Goal: Task Accomplishment & Management: Manage account settings

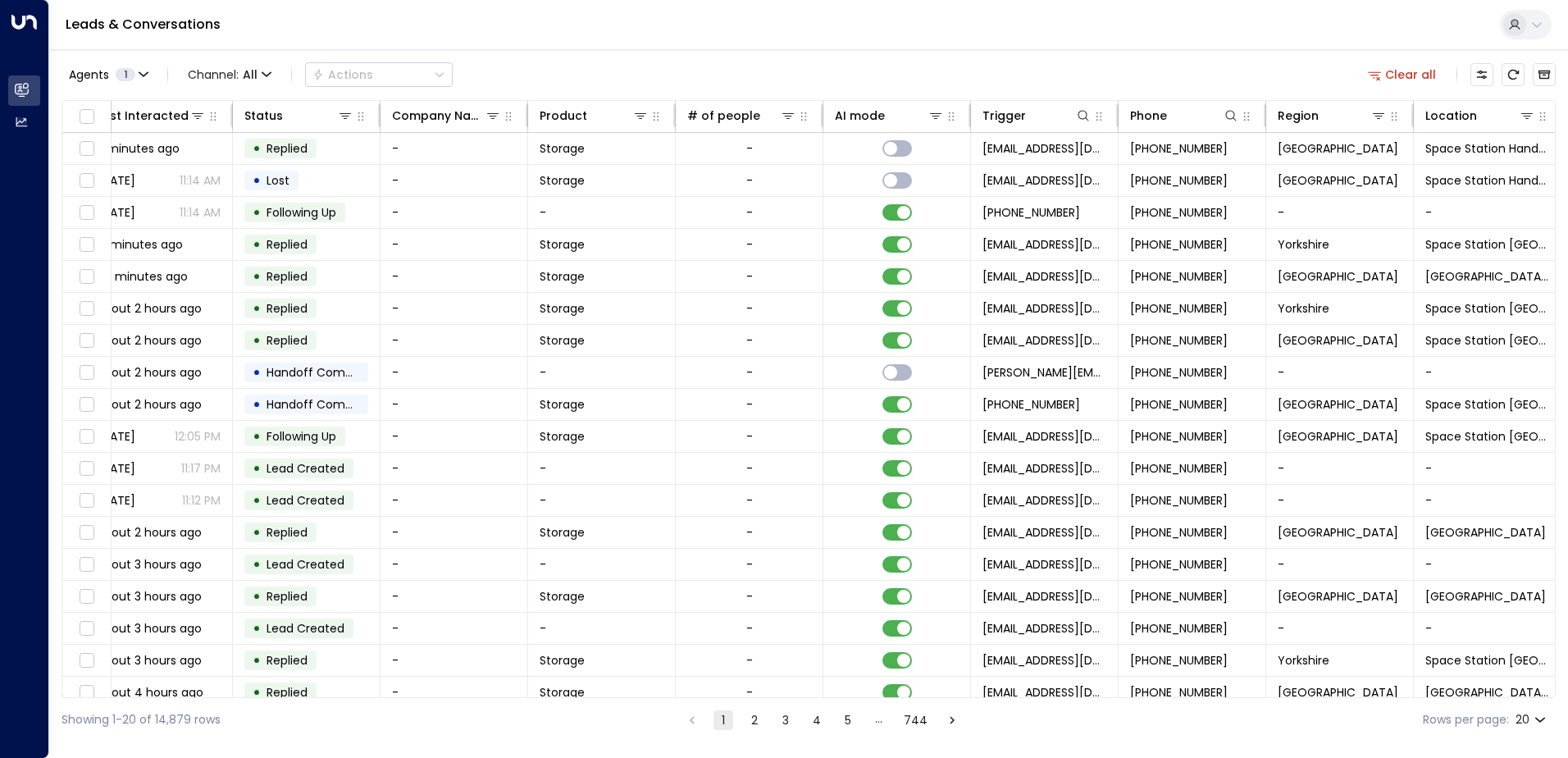
scroll to position [0, 335]
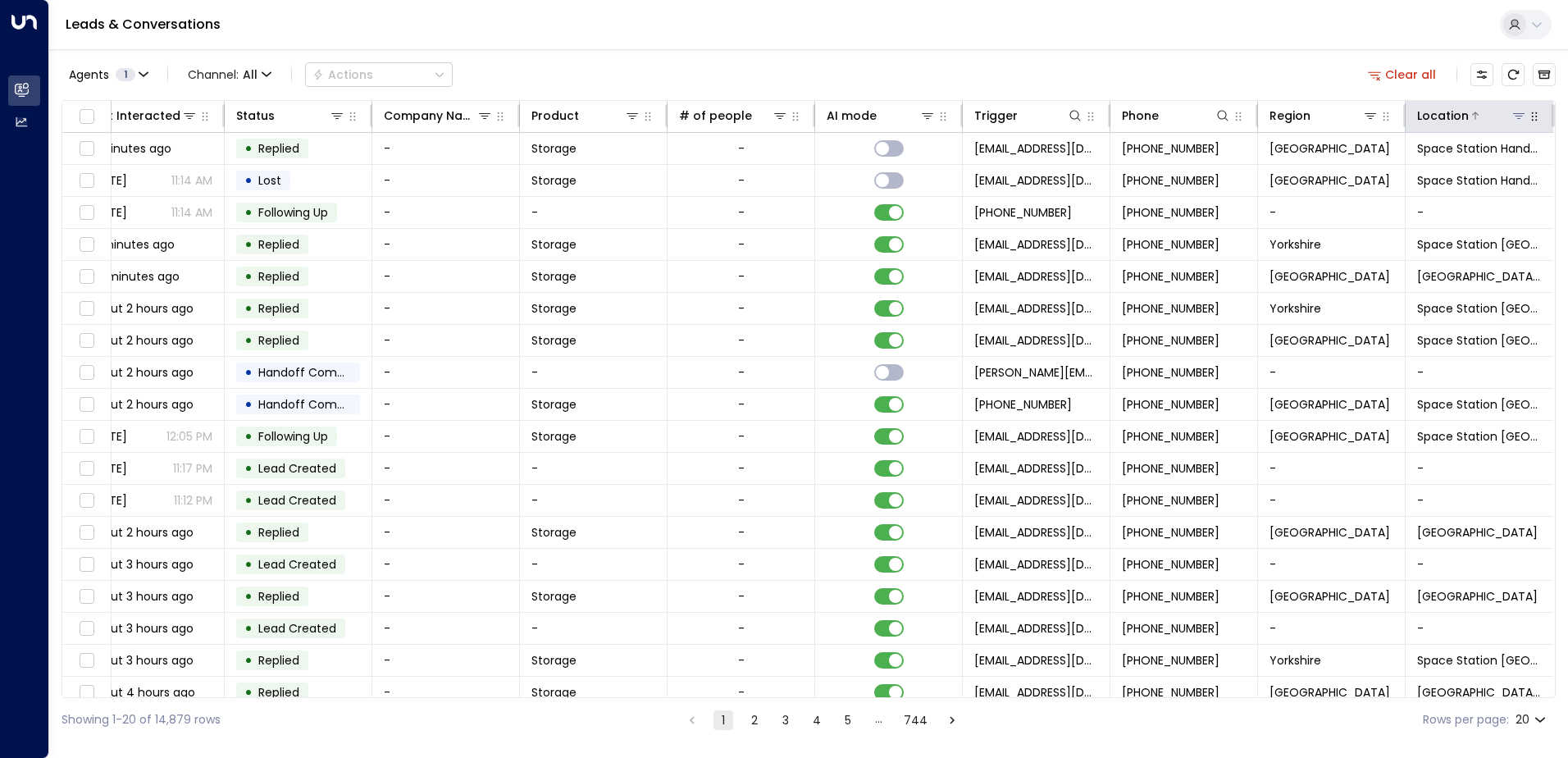
click at [1513, 119] on icon at bounding box center [1519, 116] width 12 height 6
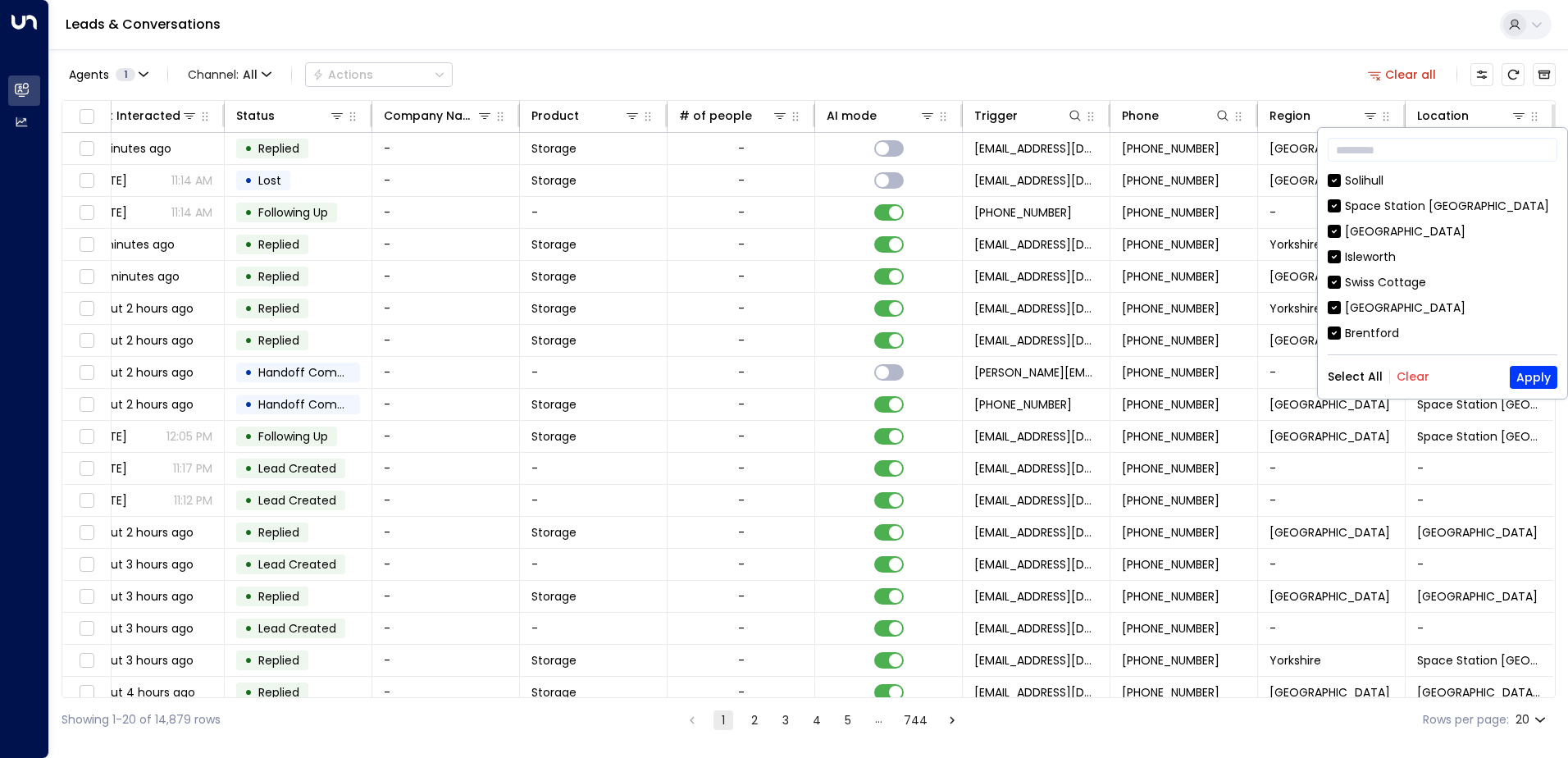
click at [1408, 383] on button "Clear" at bounding box center [1413, 376] width 33 height 13
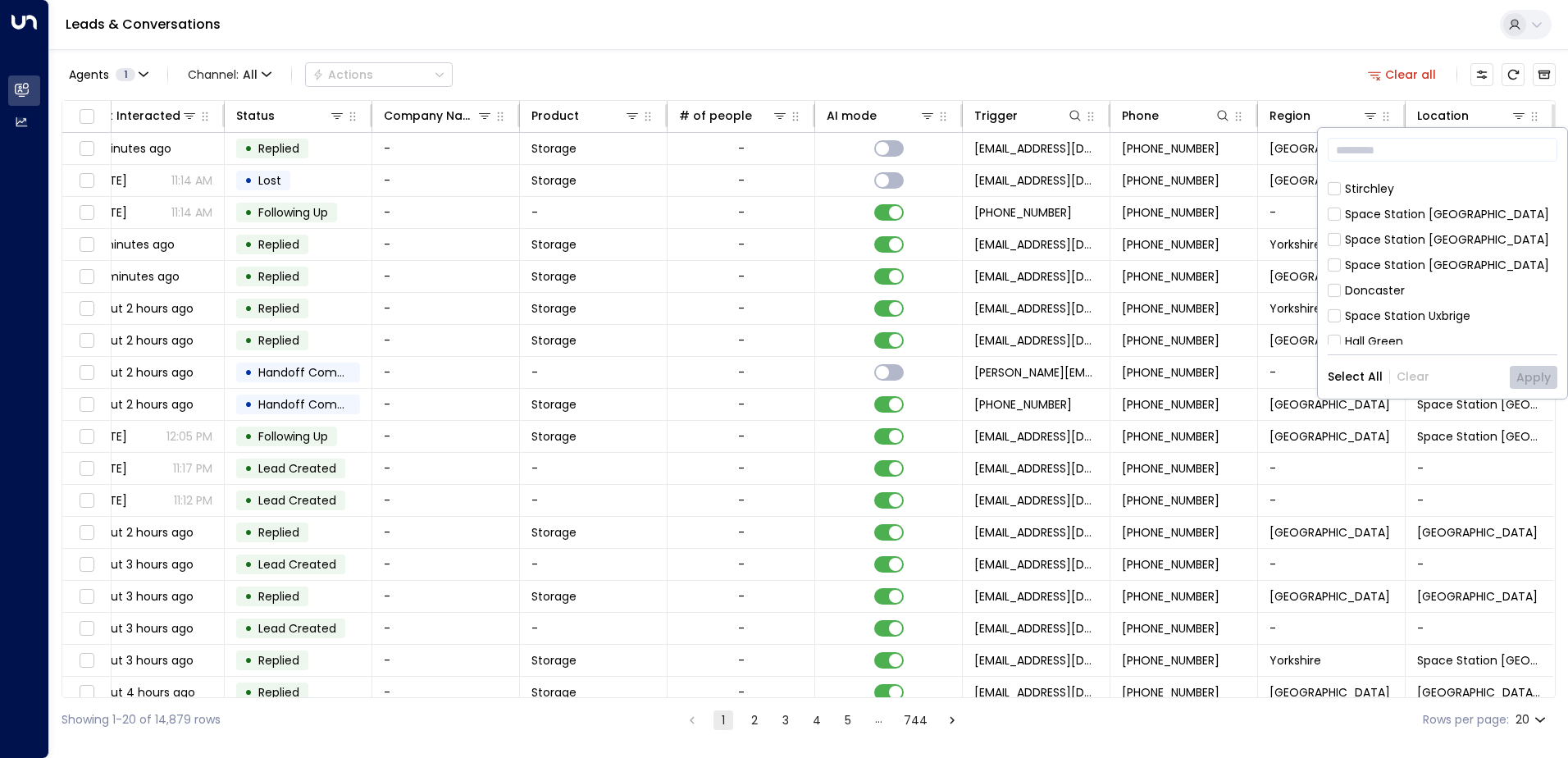
scroll to position [328, 0]
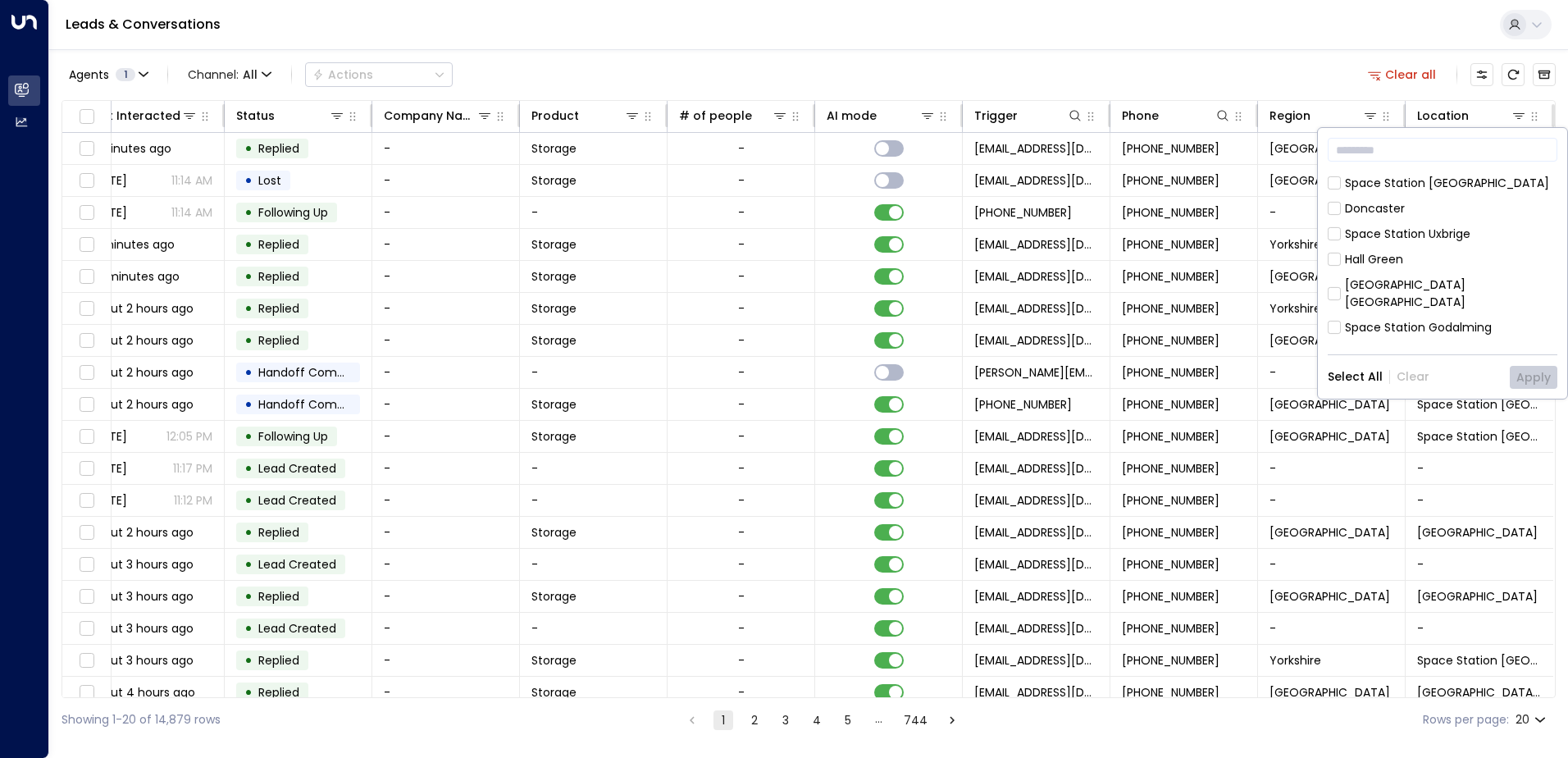
click at [1391, 259] on div "Hall Green" at bounding box center [1374, 260] width 58 height 18
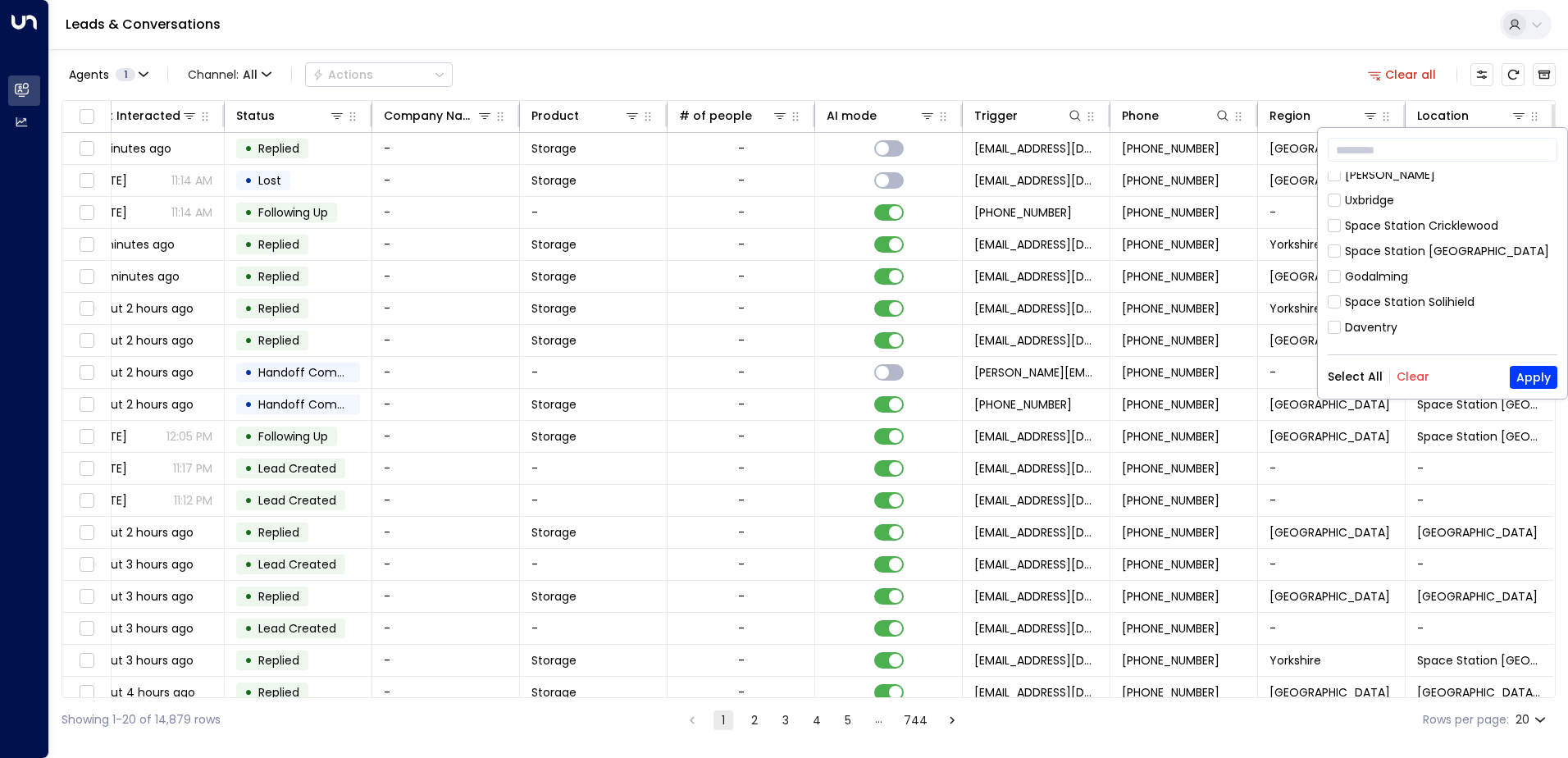
scroll to position [938, 0]
click at [1403, 405] on div "[GEOGRAPHIC_DATA]" at bounding box center [1405, 413] width 120 height 18
click at [1535, 375] on button "Apply" at bounding box center [1533, 377] width 48 height 23
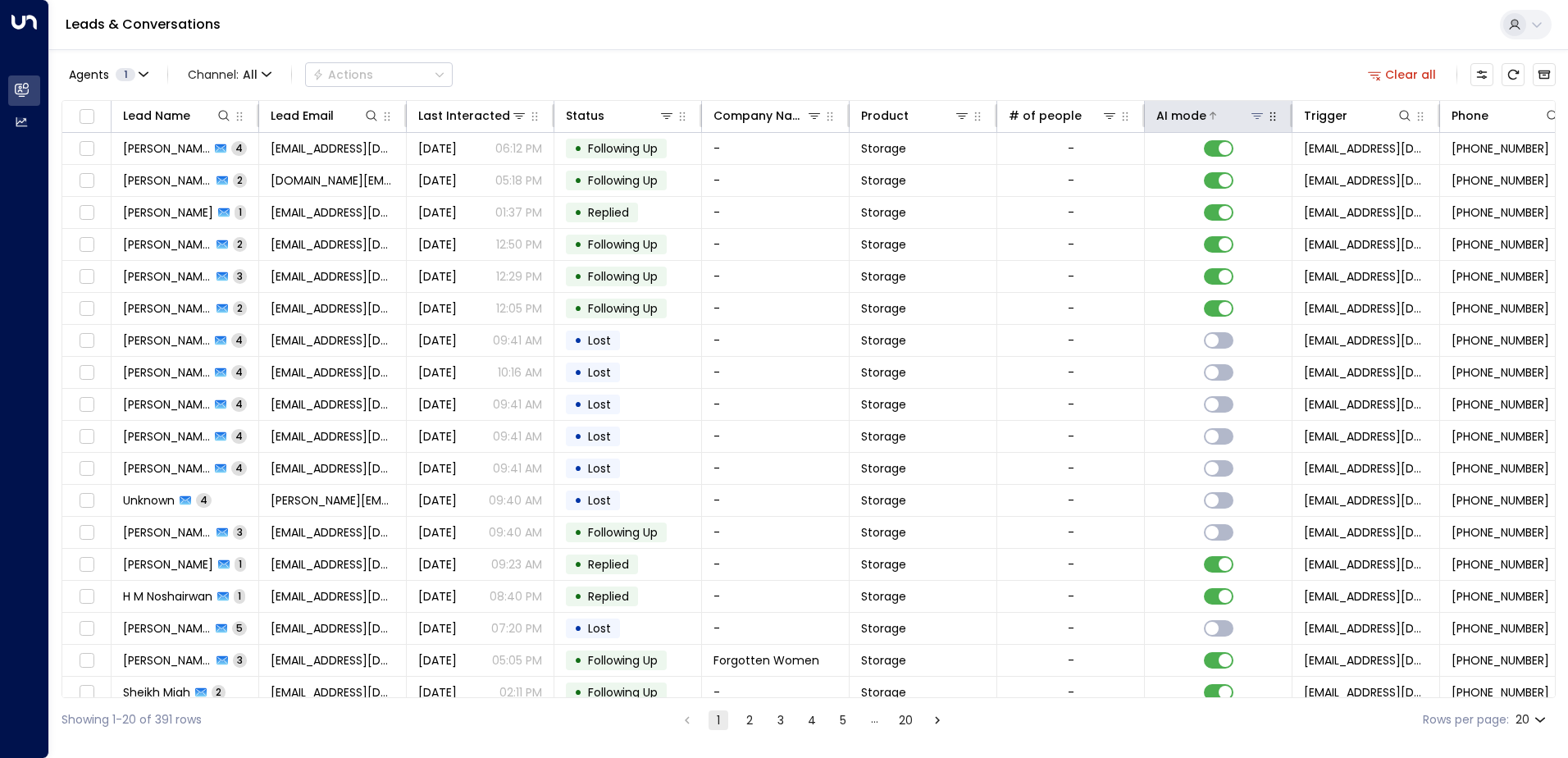
click at [1208, 114] on icon at bounding box center [1213, 116] width 10 height 10
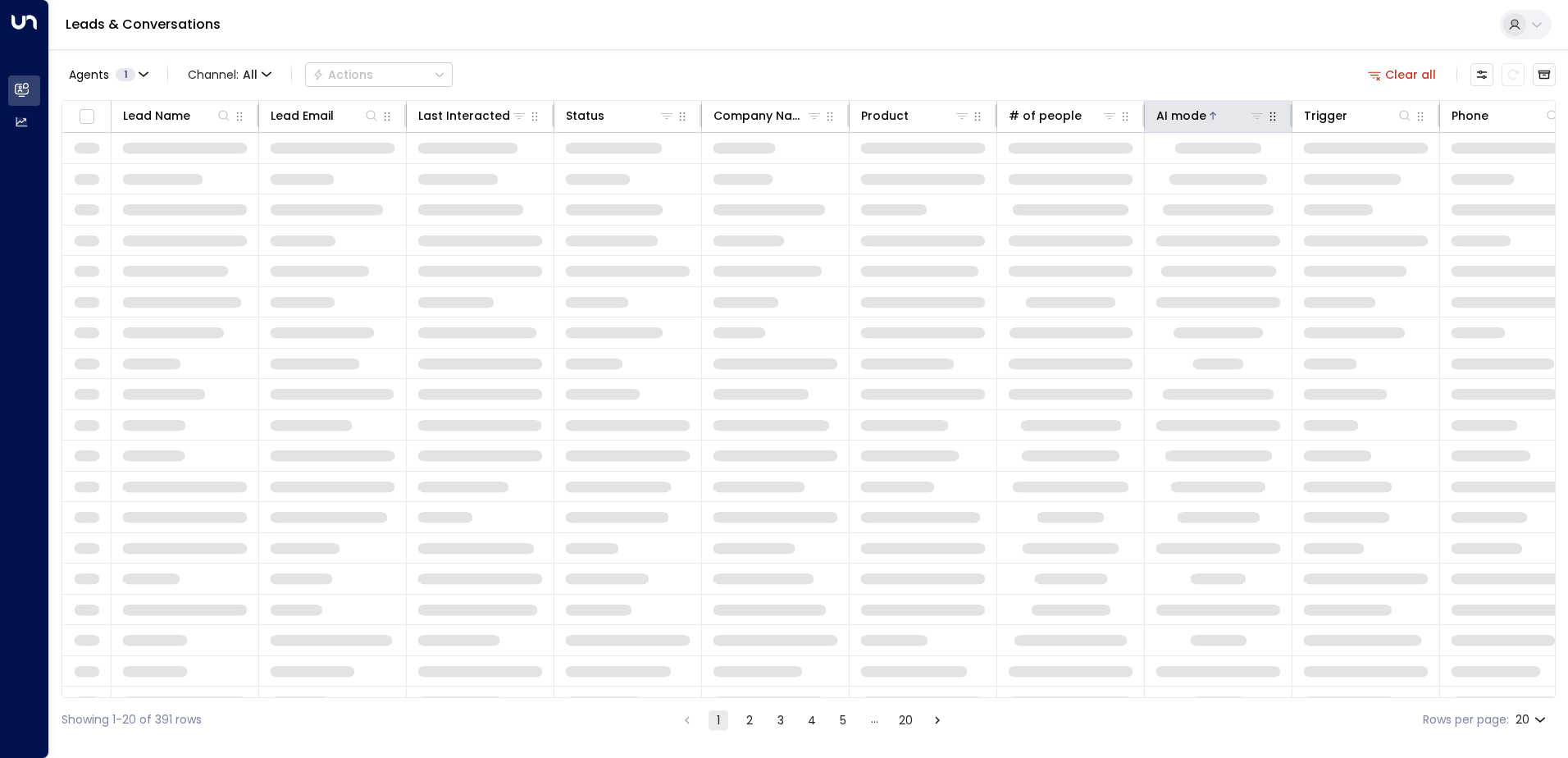
click at [1208, 114] on icon at bounding box center [1213, 116] width 10 height 10
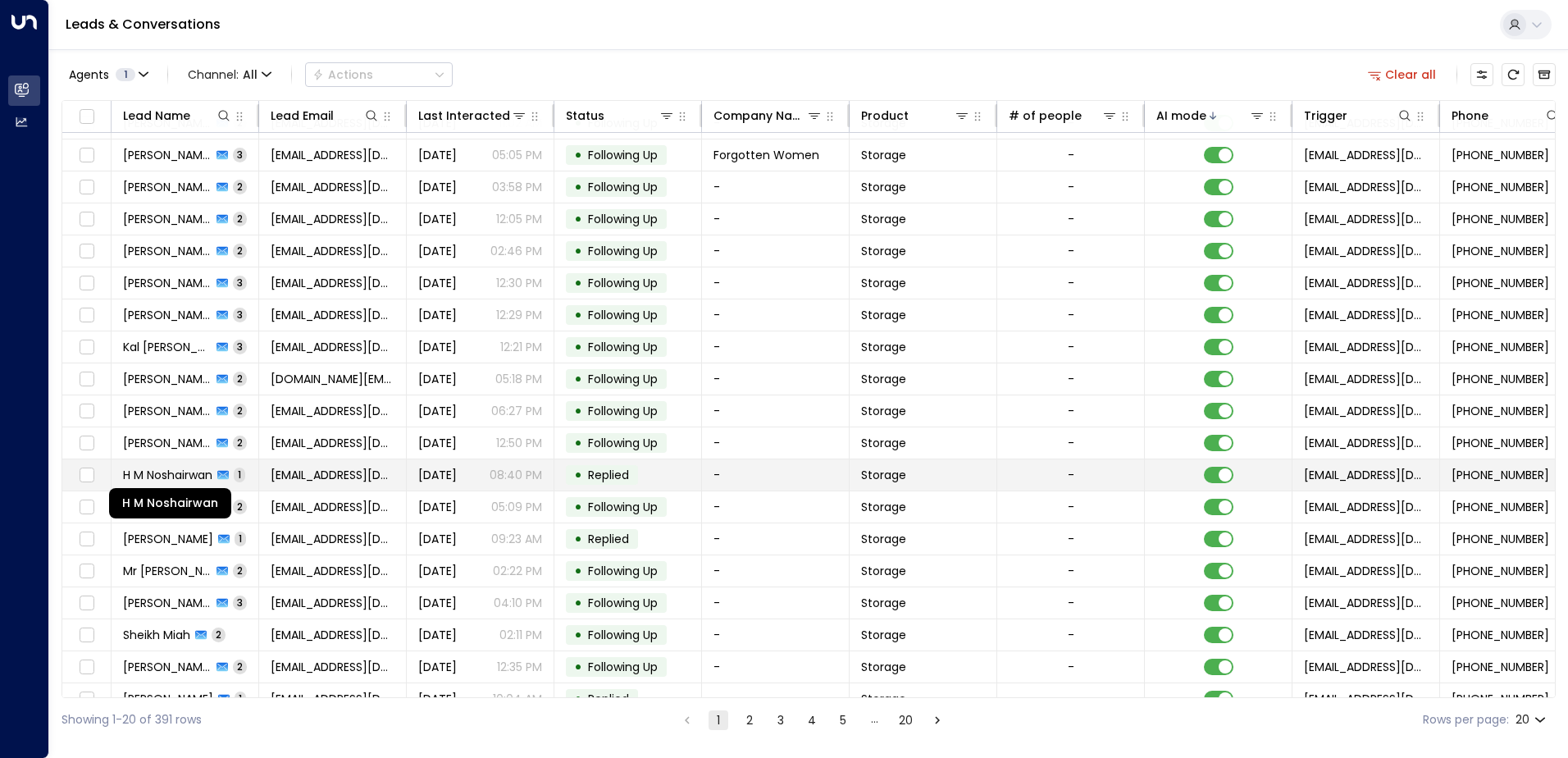
scroll to position [80, 0]
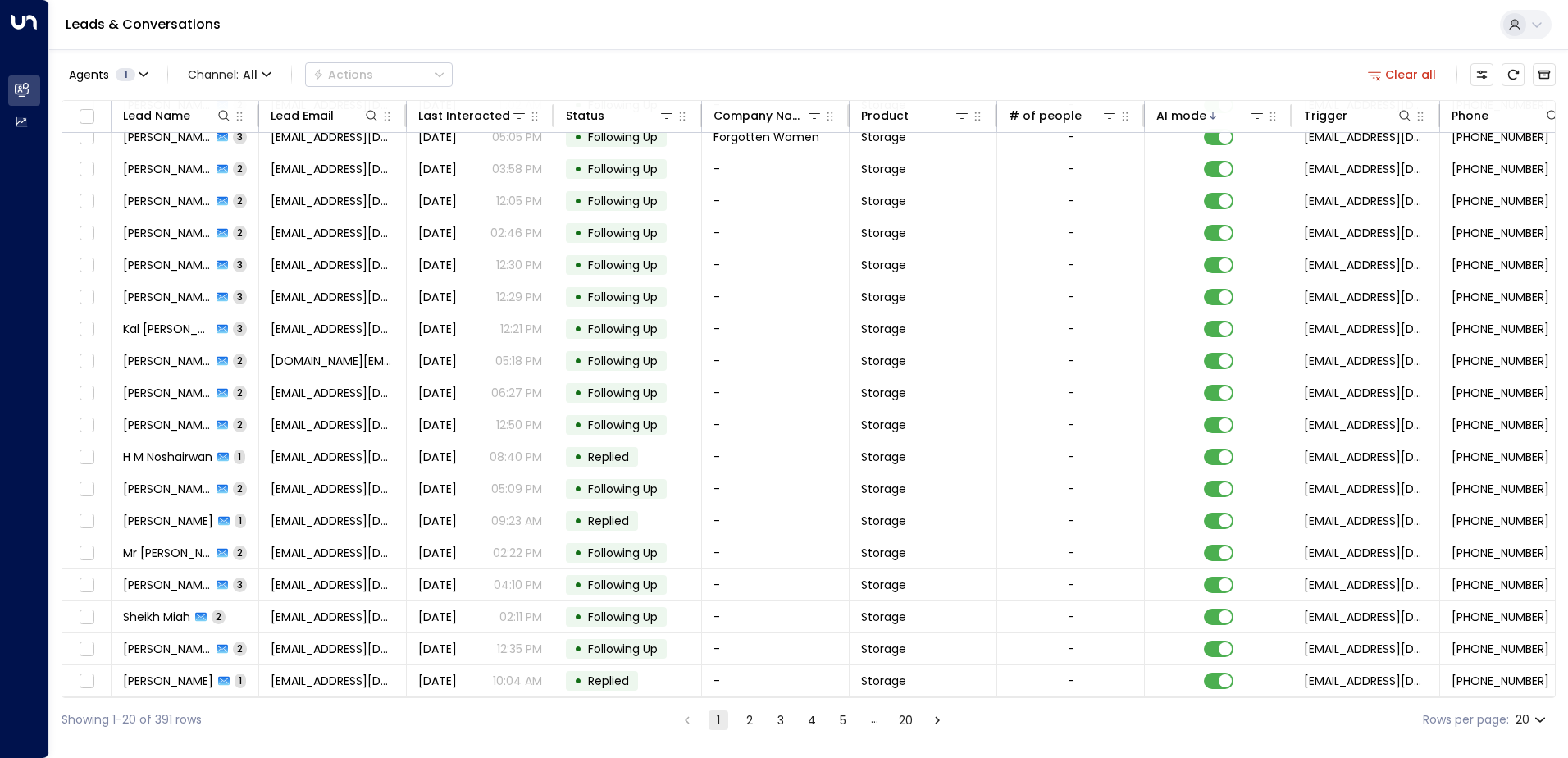
click at [754, 725] on button "2" at bounding box center [749, 720] width 20 height 20
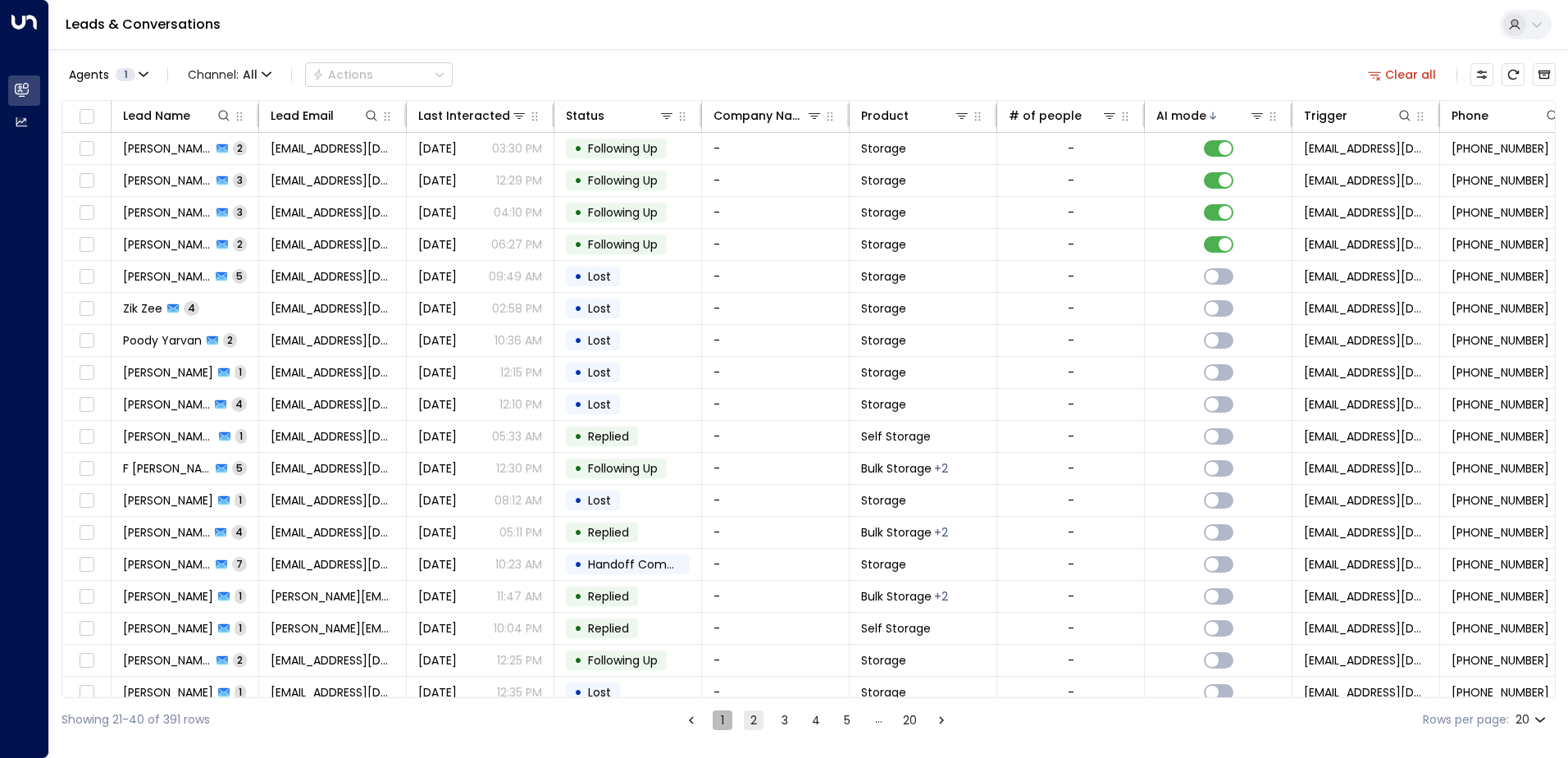
click at [722, 723] on button "1" at bounding box center [723, 720] width 20 height 20
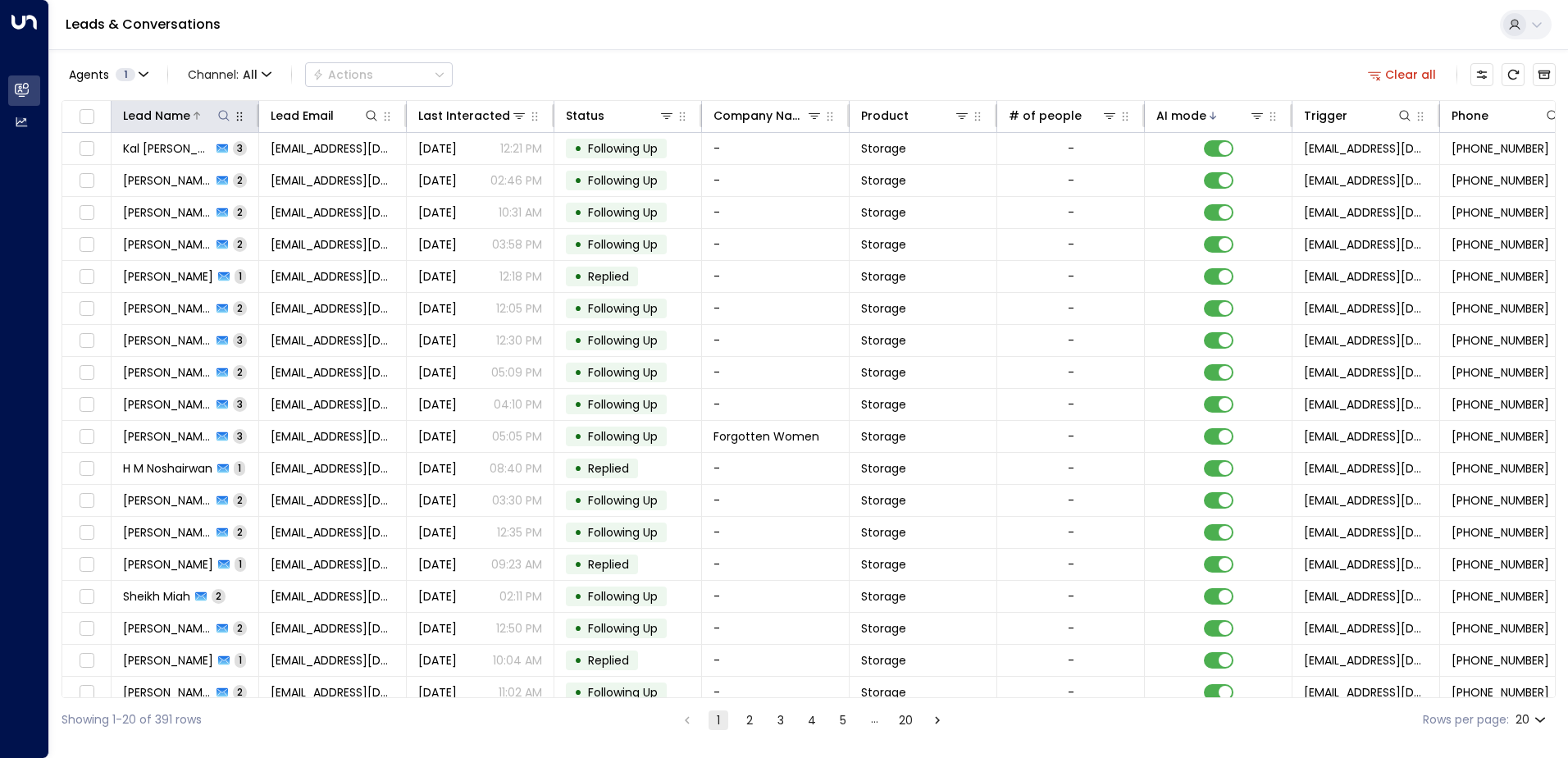
click at [224, 119] on icon at bounding box center [224, 116] width 13 height 13
type input "******"
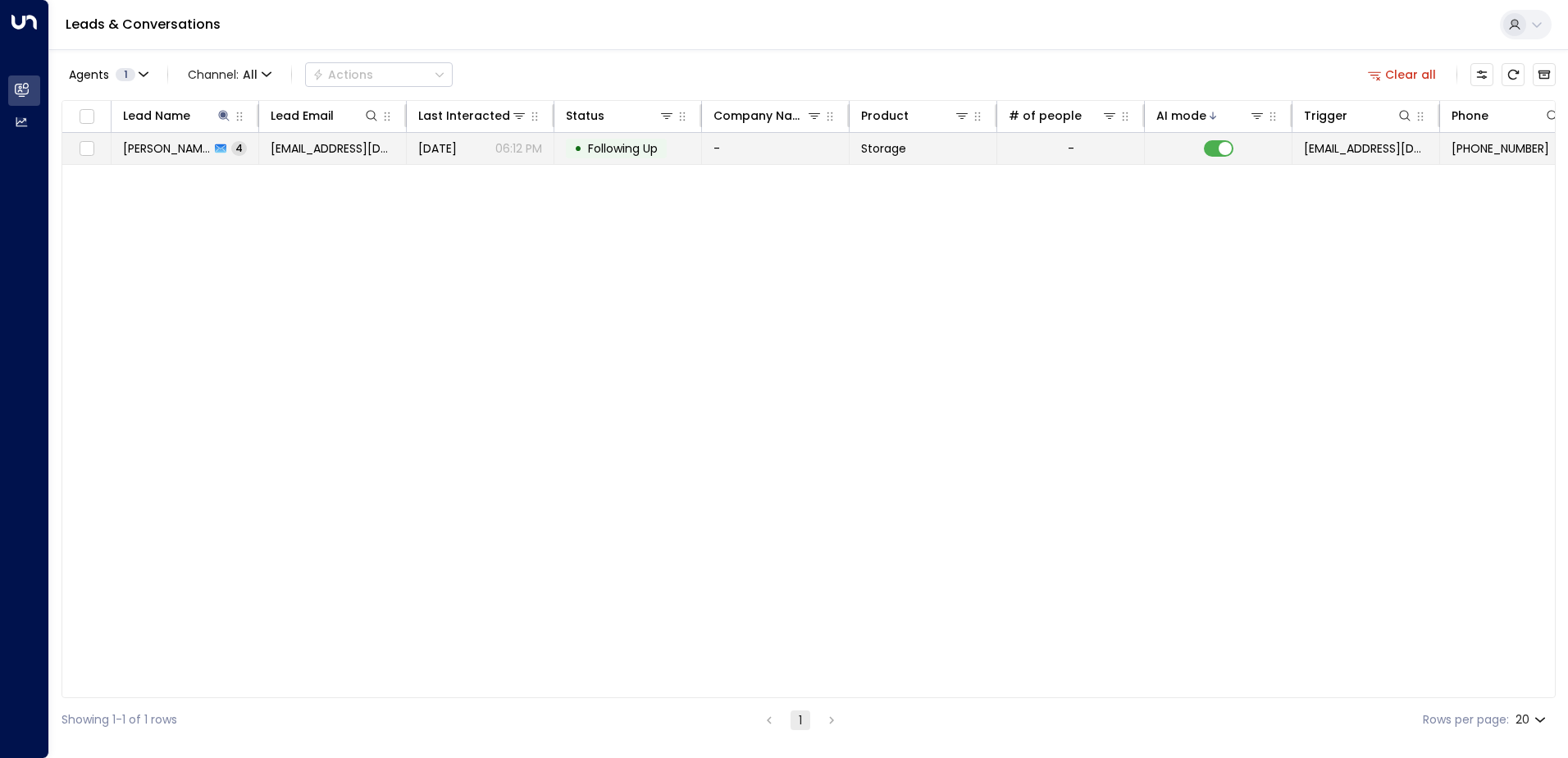
click at [416, 160] on td "[DATE] 06:12 PM" at bounding box center [480, 148] width 148 height 31
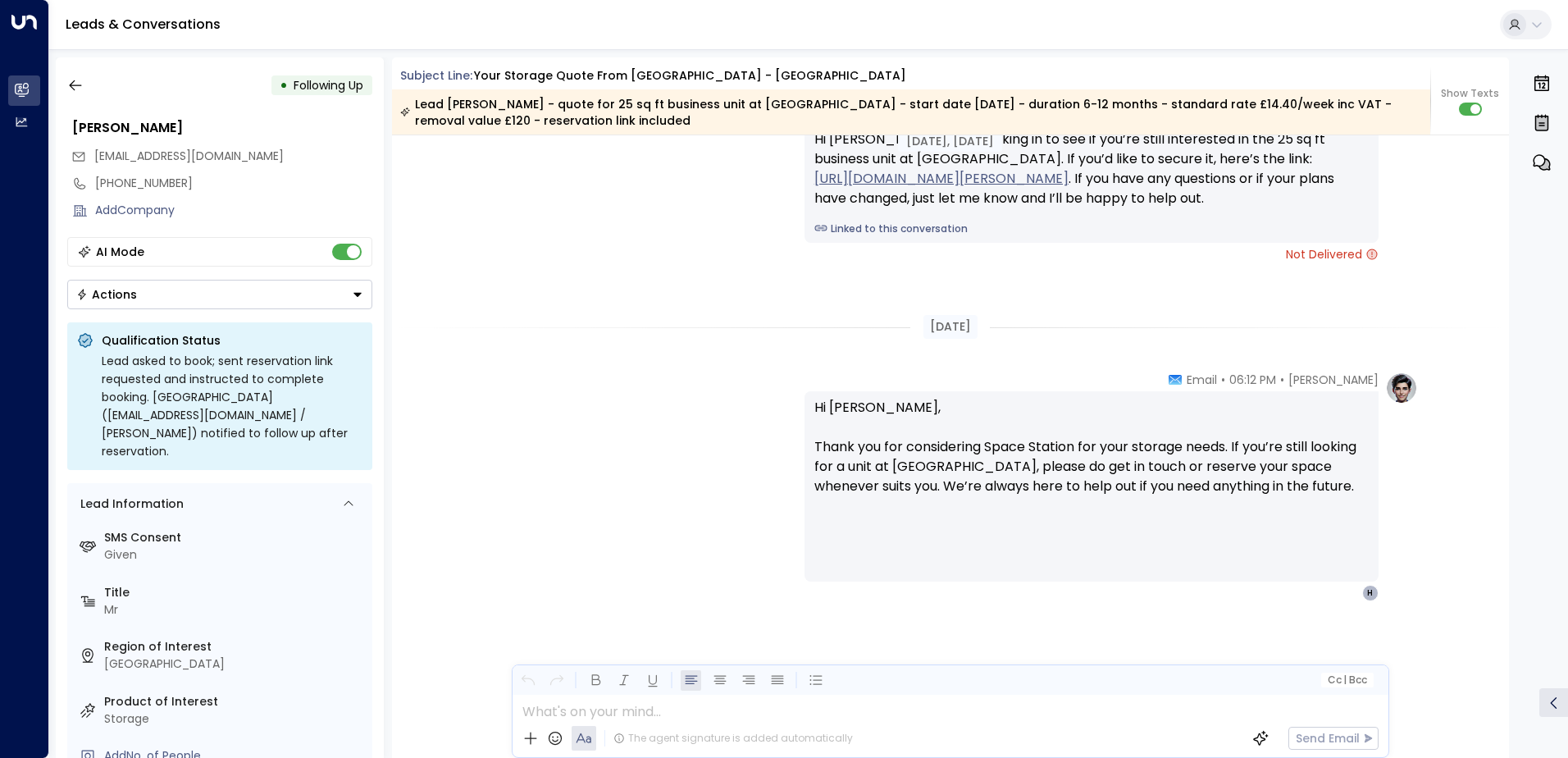
scroll to position [3615, 0]
